Goal: Find specific page/section: Find specific page/section

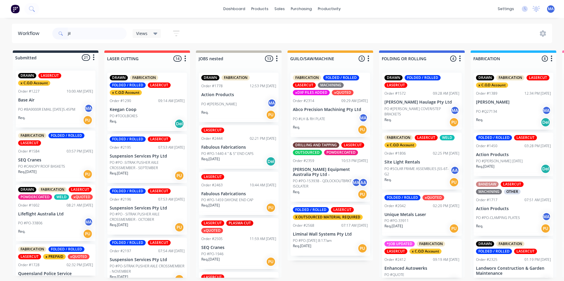
type input "jila"
click at [89, 34] on input "text" at bounding box center [97, 34] width 59 height 12
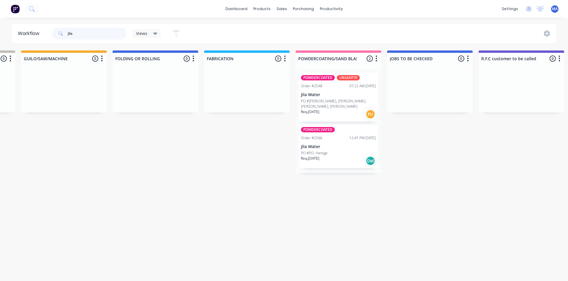
scroll to position [0, 267]
type input "jila"
click at [355, 156] on div "Req. 07/08/25 Del" at bounding box center [337, 161] width 75 height 10
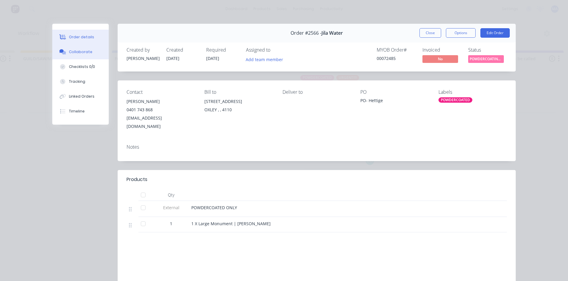
click at [89, 57] on button "Collaborate" at bounding box center [80, 52] width 56 height 15
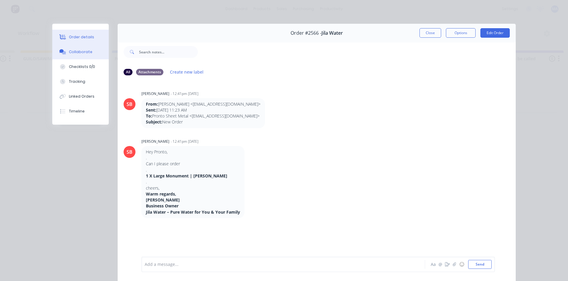
click at [91, 44] on button "Order details" at bounding box center [80, 37] width 56 height 15
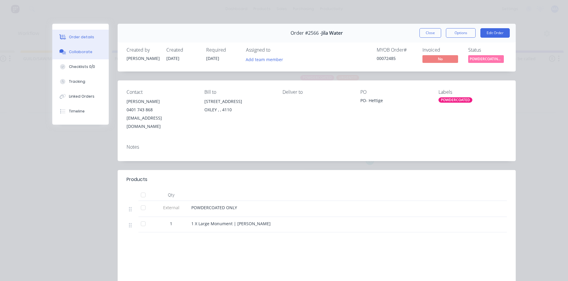
click at [78, 51] on div "Collaborate" at bounding box center [80, 51] width 23 height 5
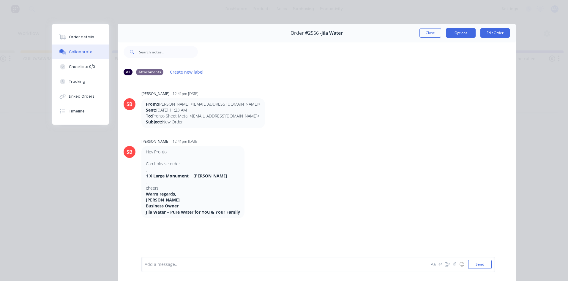
click at [456, 34] on button "Options" at bounding box center [461, 33] width 30 height 10
click at [441, 59] on div "Work Order" at bounding box center [445, 60] width 52 height 9
click at [440, 74] on div "Standard" at bounding box center [445, 72] width 52 height 9
click at [420, 31] on button "Close" at bounding box center [431, 33] width 22 height 10
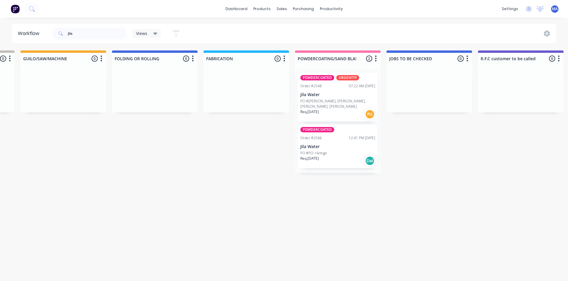
click at [351, 83] on div "POWDERCOATED URGENT!!!! Order #2548 07:22 AM 08/08/25 Jila Water PO #PO-BOWDEN,…" at bounding box center [338, 97] width 80 height 49
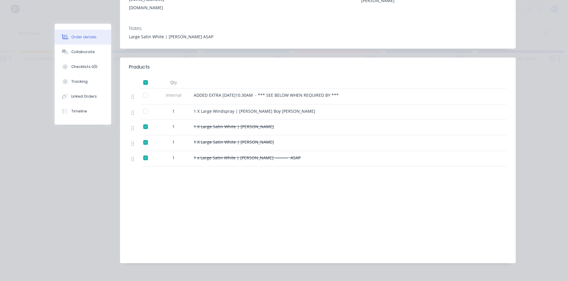
scroll to position [0, 0]
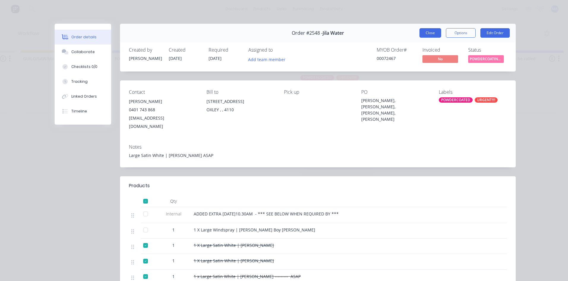
click at [434, 31] on button "Close" at bounding box center [431, 33] width 22 height 10
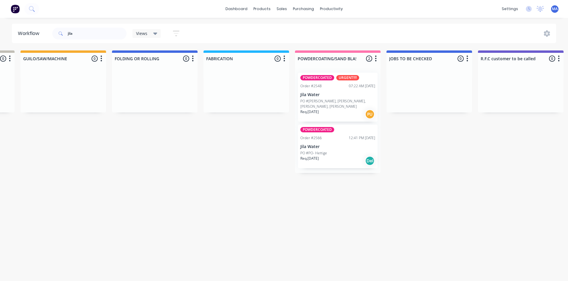
click at [338, 144] on p "Jila Water" at bounding box center [337, 146] width 75 height 5
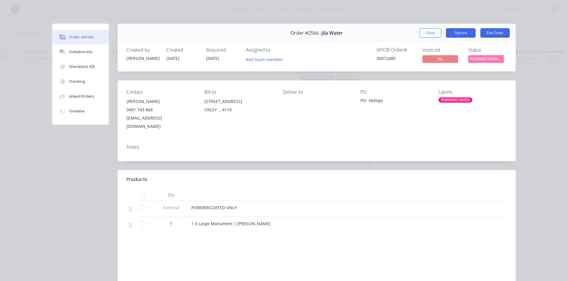
click at [447, 31] on button "Options" at bounding box center [461, 33] width 30 height 10
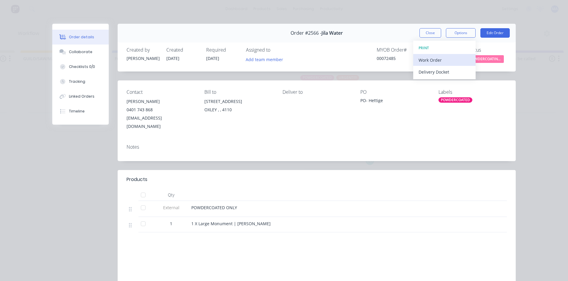
click at [438, 58] on div "Work Order" at bounding box center [445, 60] width 52 height 9
click at [432, 72] on div "Standard" at bounding box center [445, 72] width 52 height 9
